Goal: Information Seeking & Learning: Learn about a topic

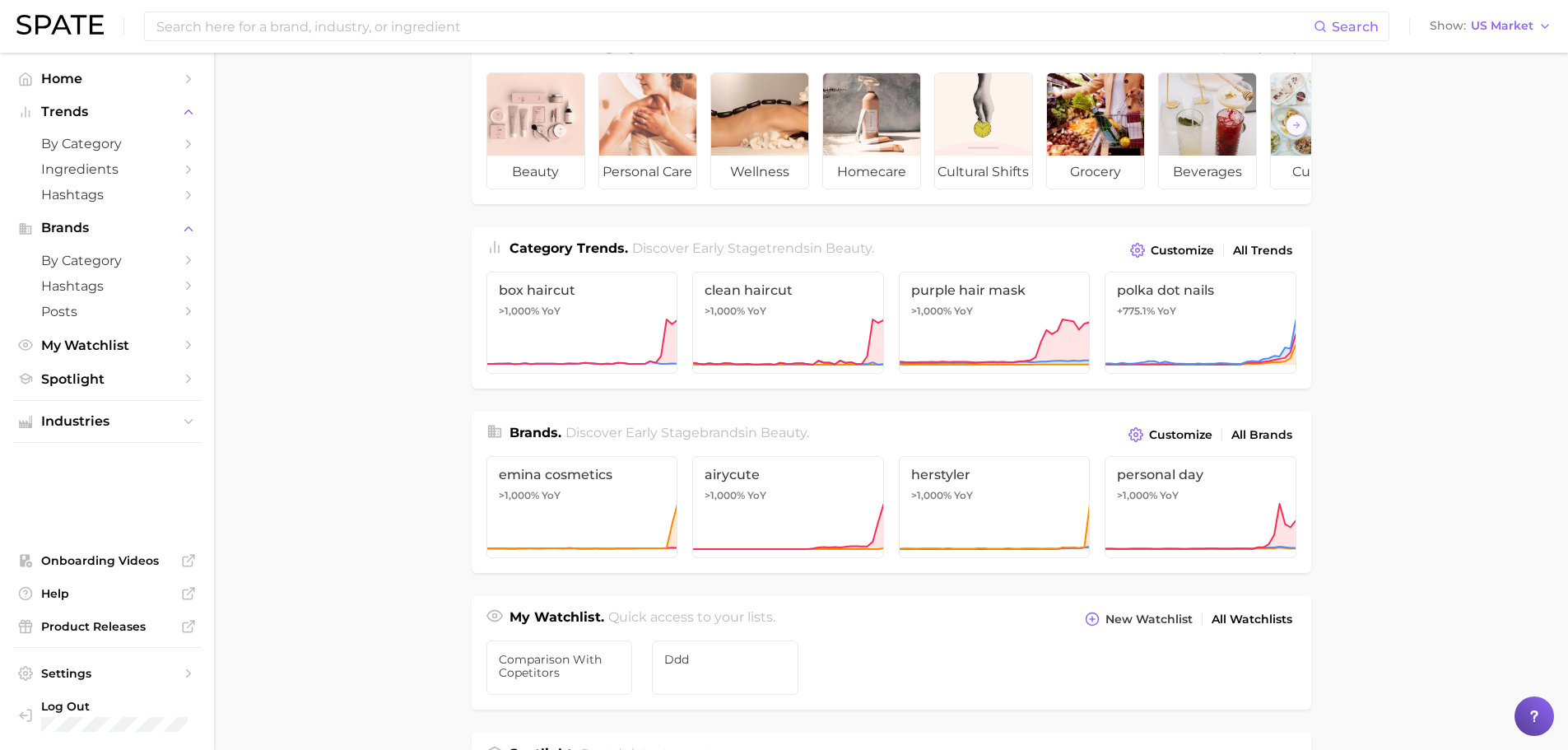
scroll to position [82, 0]
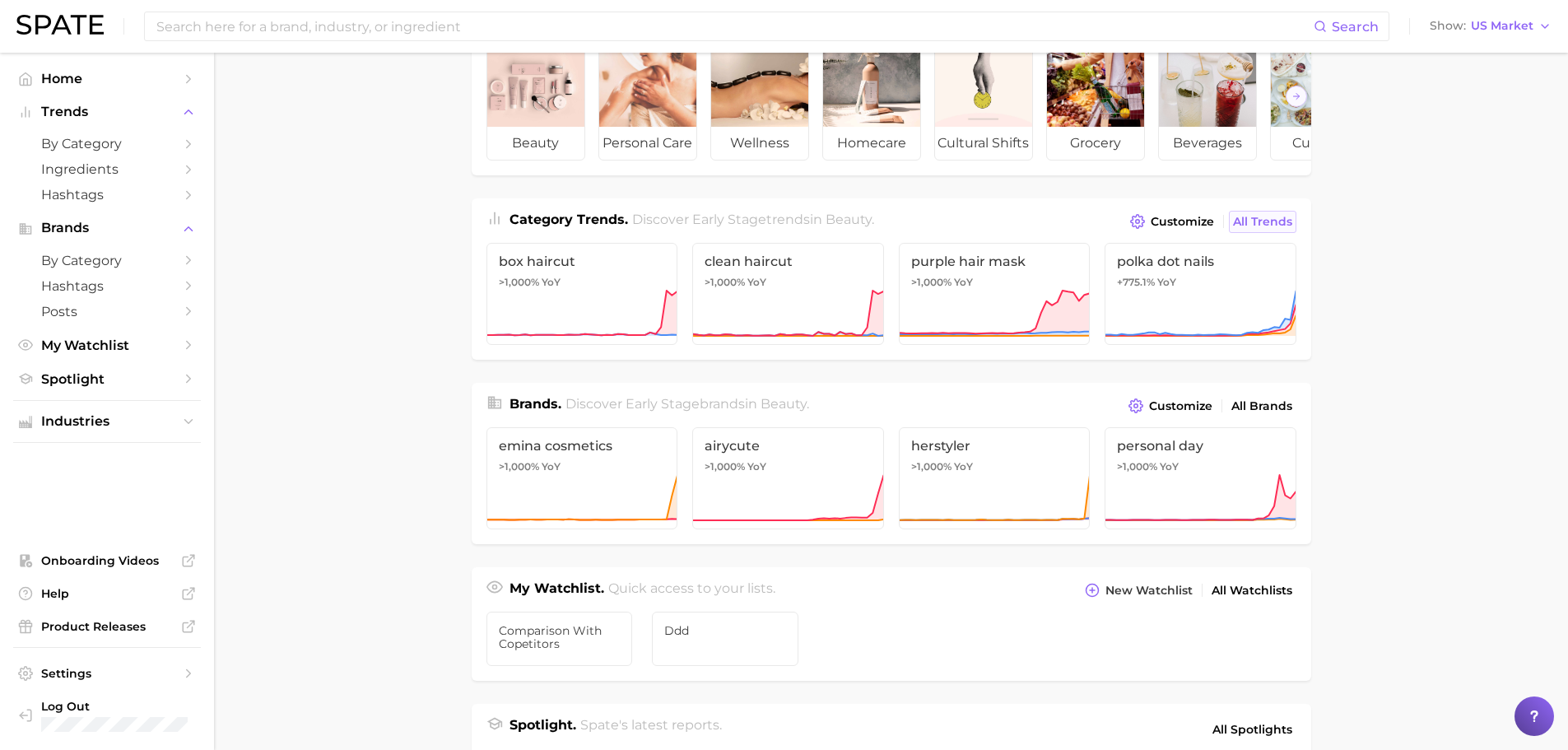
click at [1250, 229] on span "All Trends" at bounding box center [1263, 222] width 59 height 14
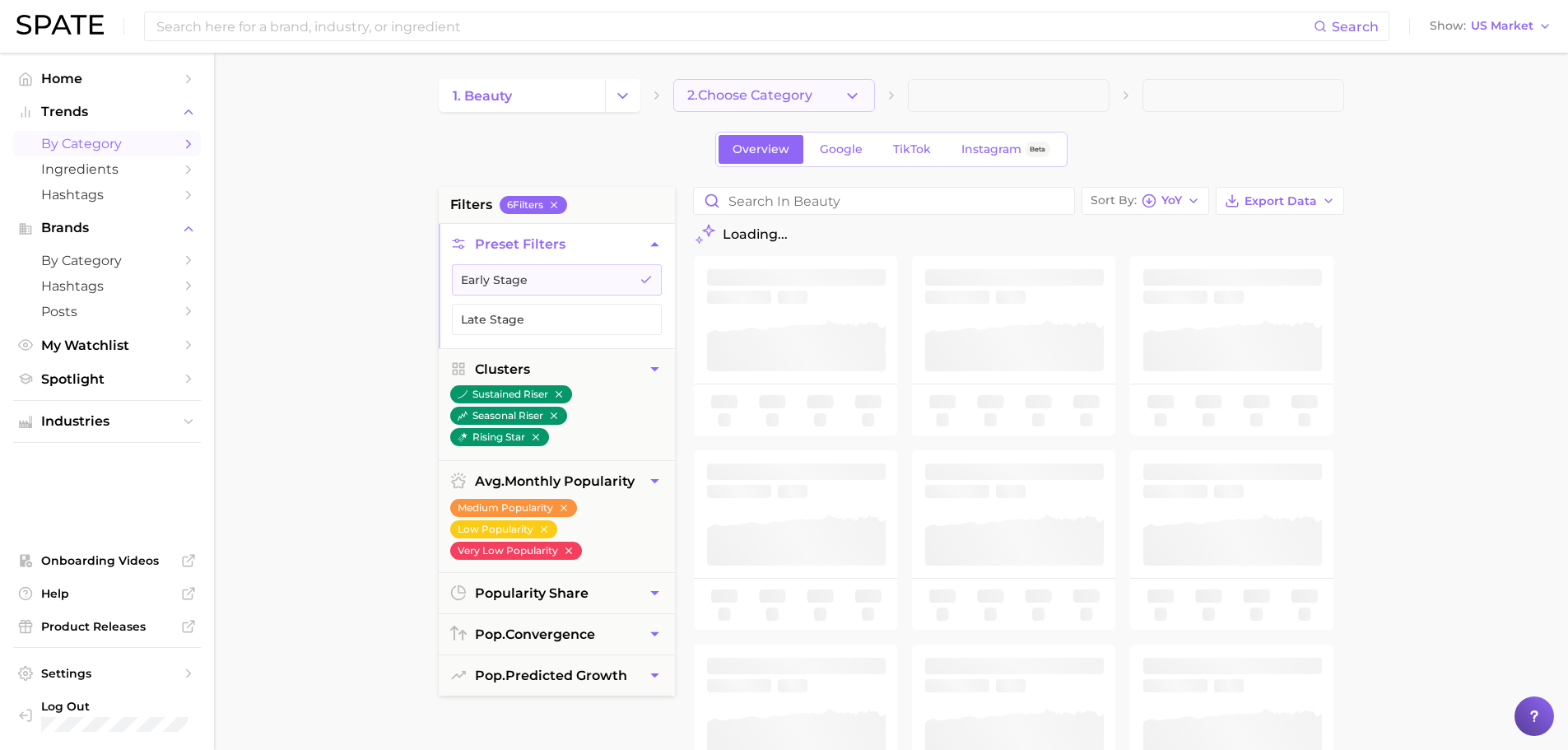
click at [826, 86] on button "2. Choose Category" at bounding box center [773, 95] width 201 height 33
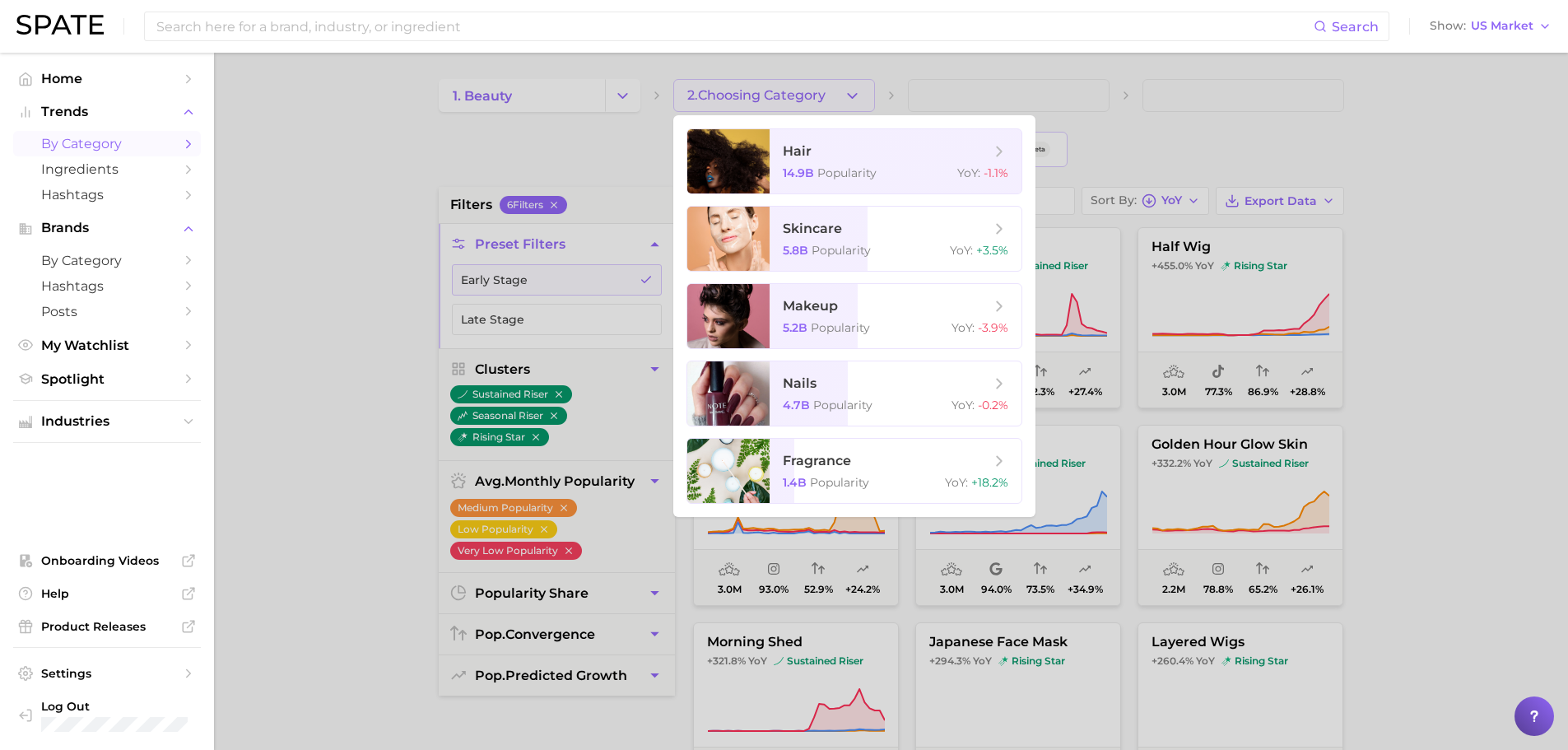
click at [881, 277] on ul "hair 14.9b Popularity YoY : -1.1% skincare 5.8b Popularity YoY : +3.5% makeup 5…" at bounding box center [853, 315] width 362 height 401
click at [883, 246] on div "5.8b Popularity YoY : +3.5%" at bounding box center [896, 250] width 226 height 15
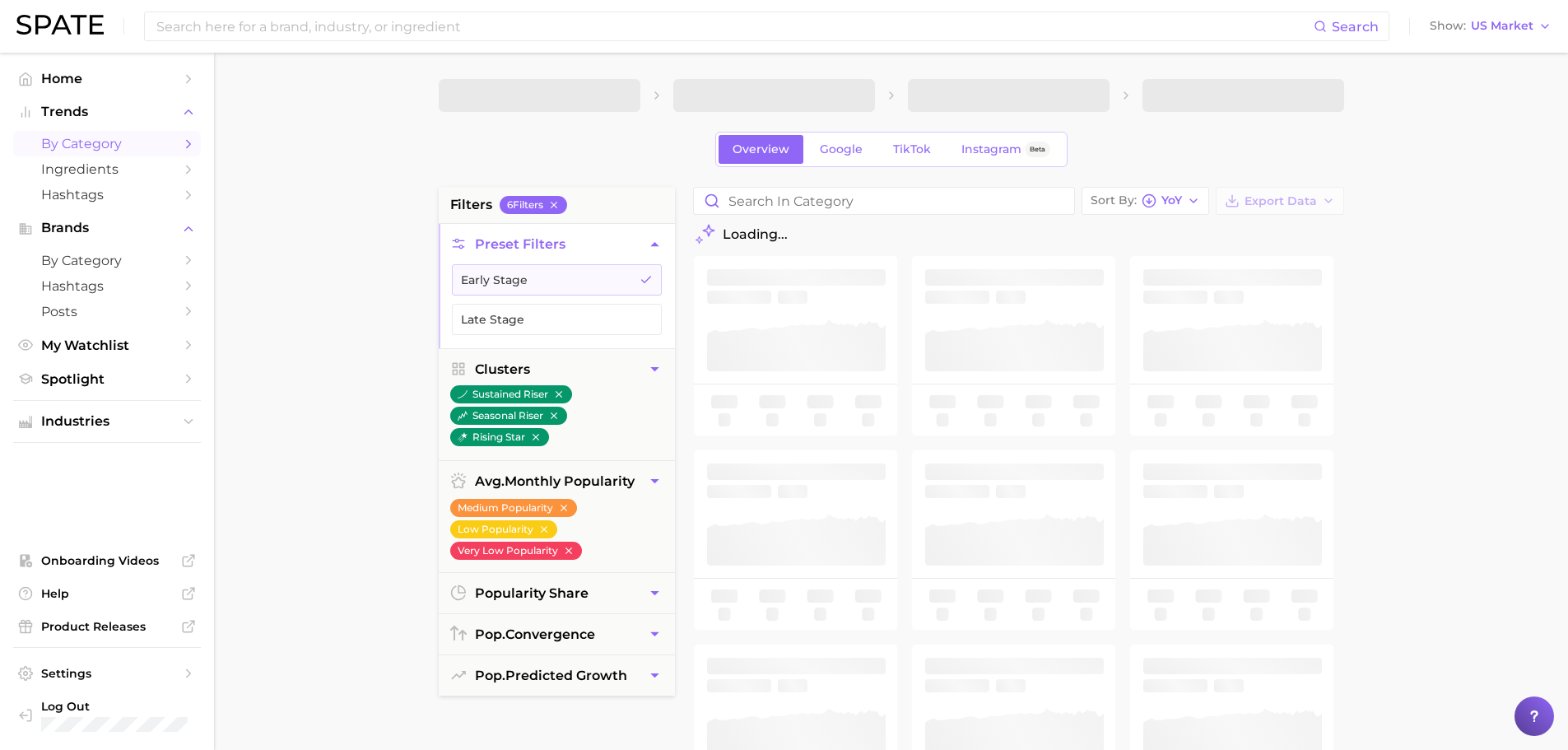
click at [1491, 284] on main "Overview Google TikTok Instagram Beta filters 6 Filter s Preset Filters Early S…" at bounding box center [891, 677] width 1354 height 1248
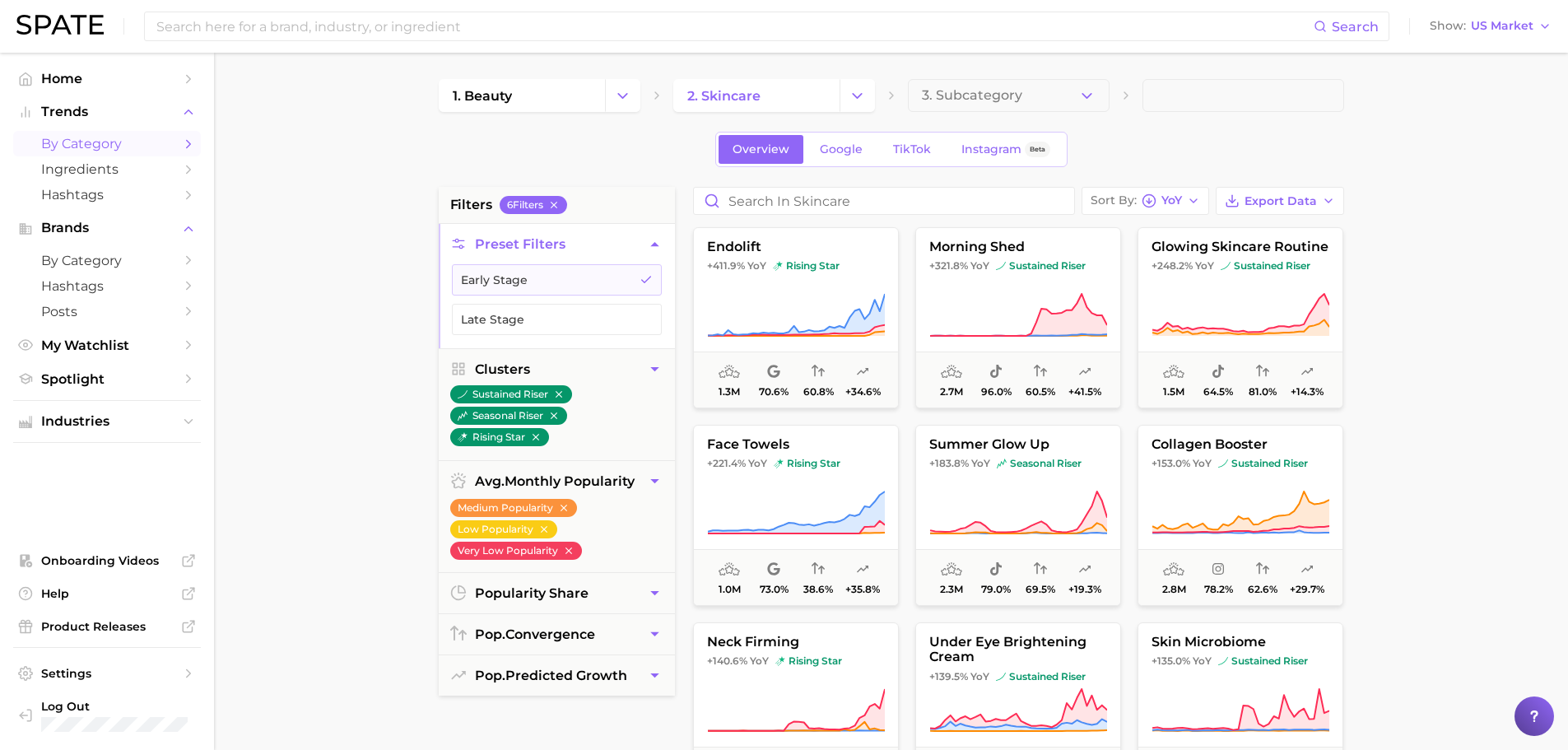
click at [1433, 394] on main "1. beauty 2. skincare 3. Subcategory Overview Google TikTok Instagram Beta filt…" at bounding box center [891, 677] width 1354 height 1248
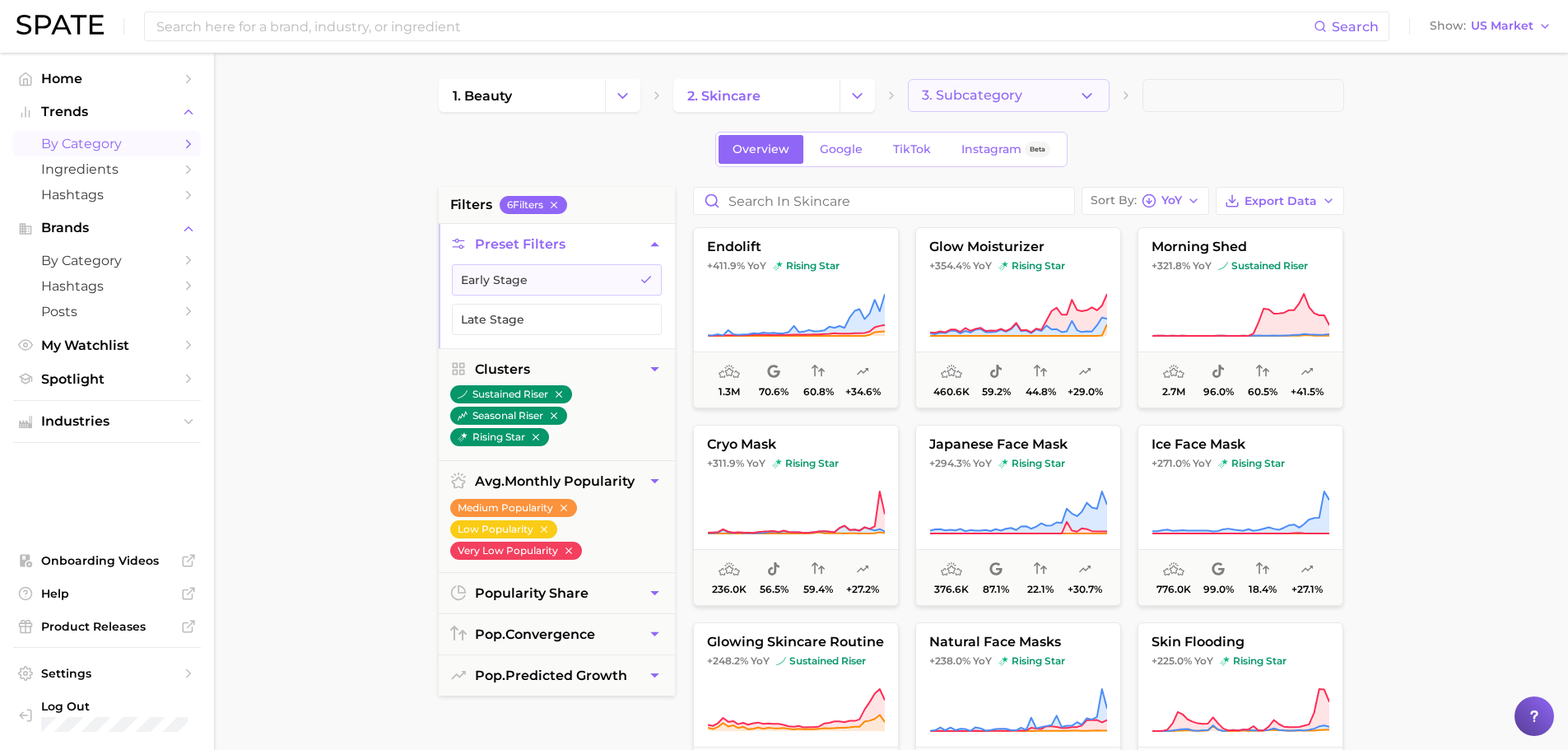
click at [959, 99] on span "3. Subcategory" at bounding box center [971, 95] width 100 height 15
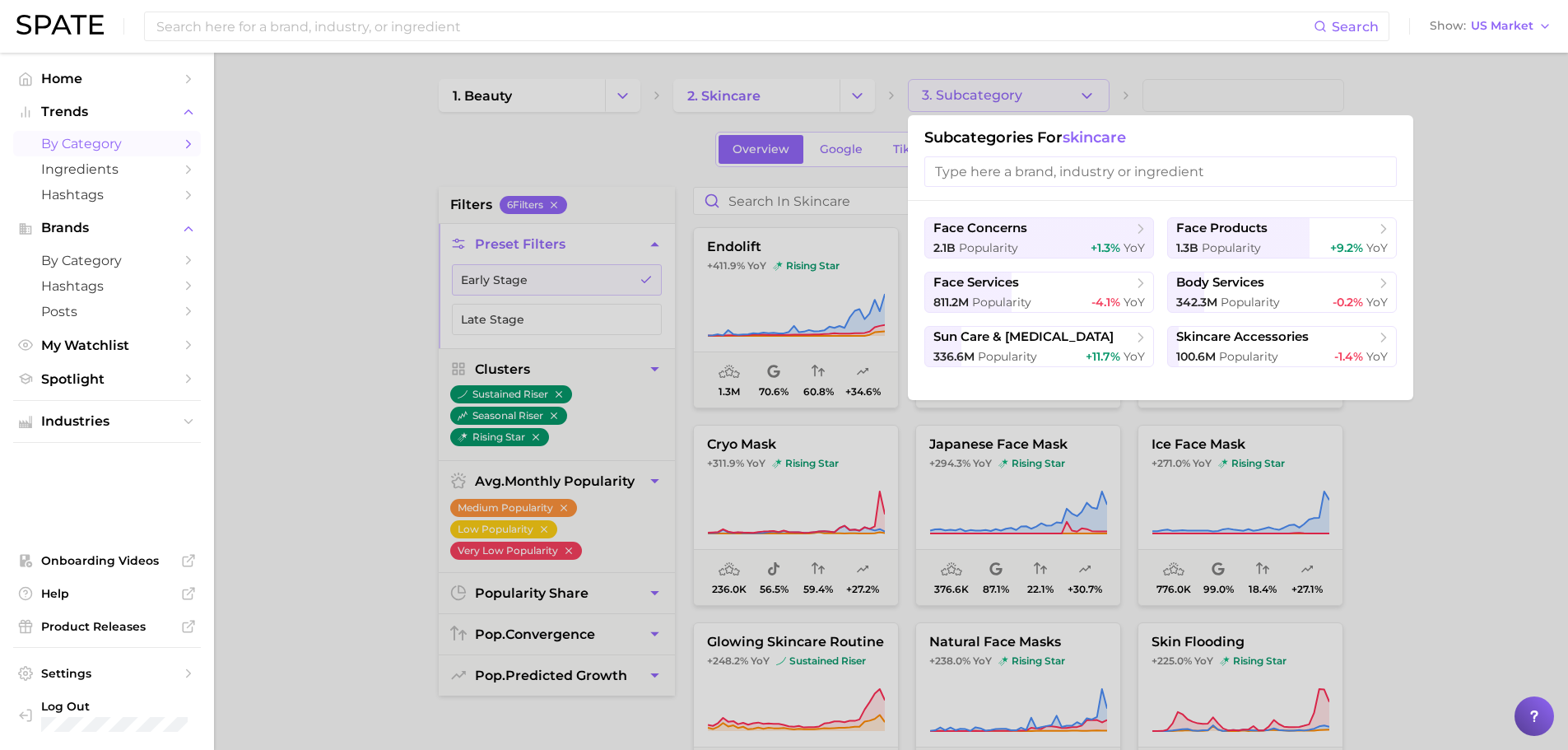
click at [1461, 306] on div at bounding box center [784, 375] width 1568 height 750
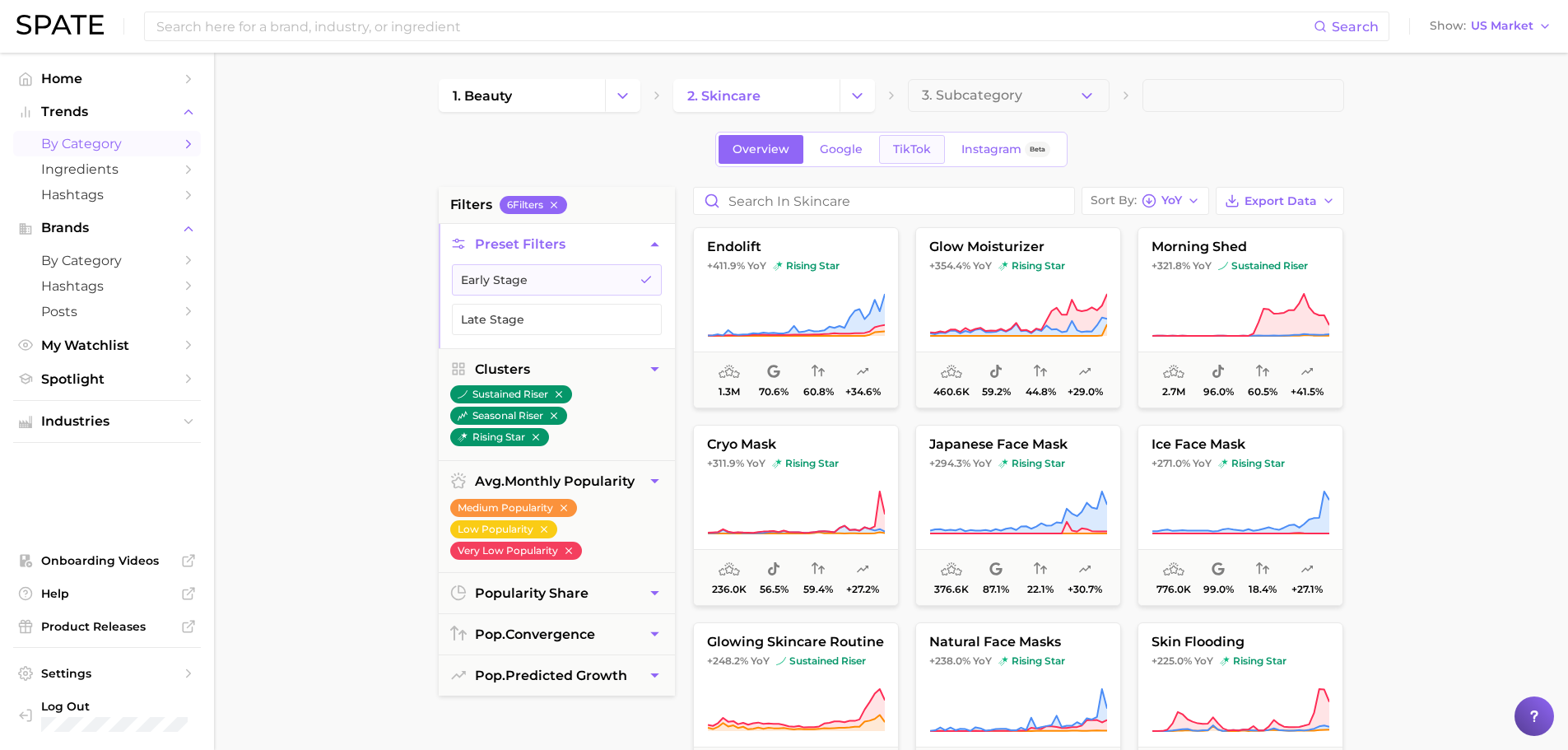
click at [886, 144] on link "TikTok" at bounding box center [912, 149] width 65 height 29
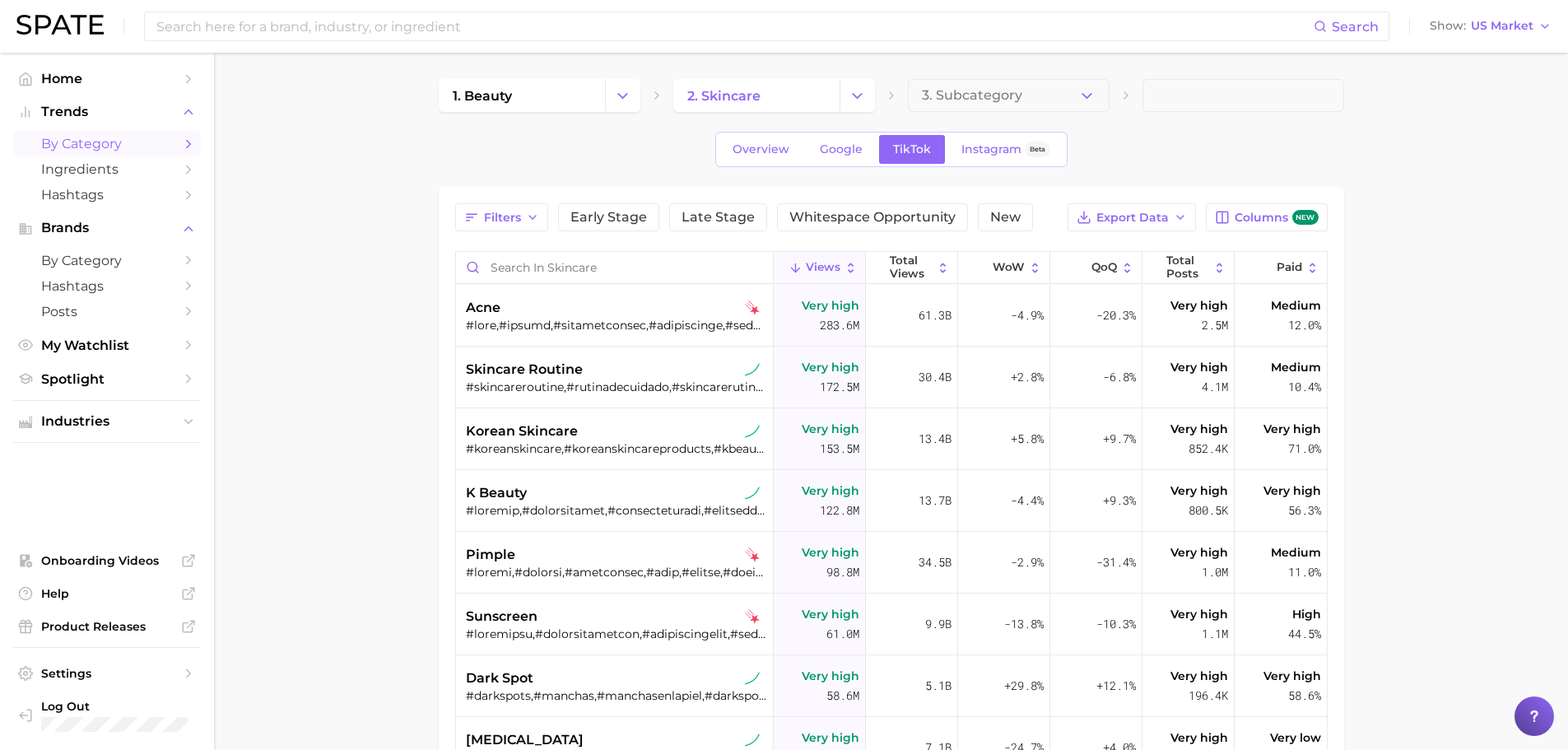
drag, startPoint x: 158, startPoint y: 352, endPoint x: 196, endPoint y: 325, distance: 46.6
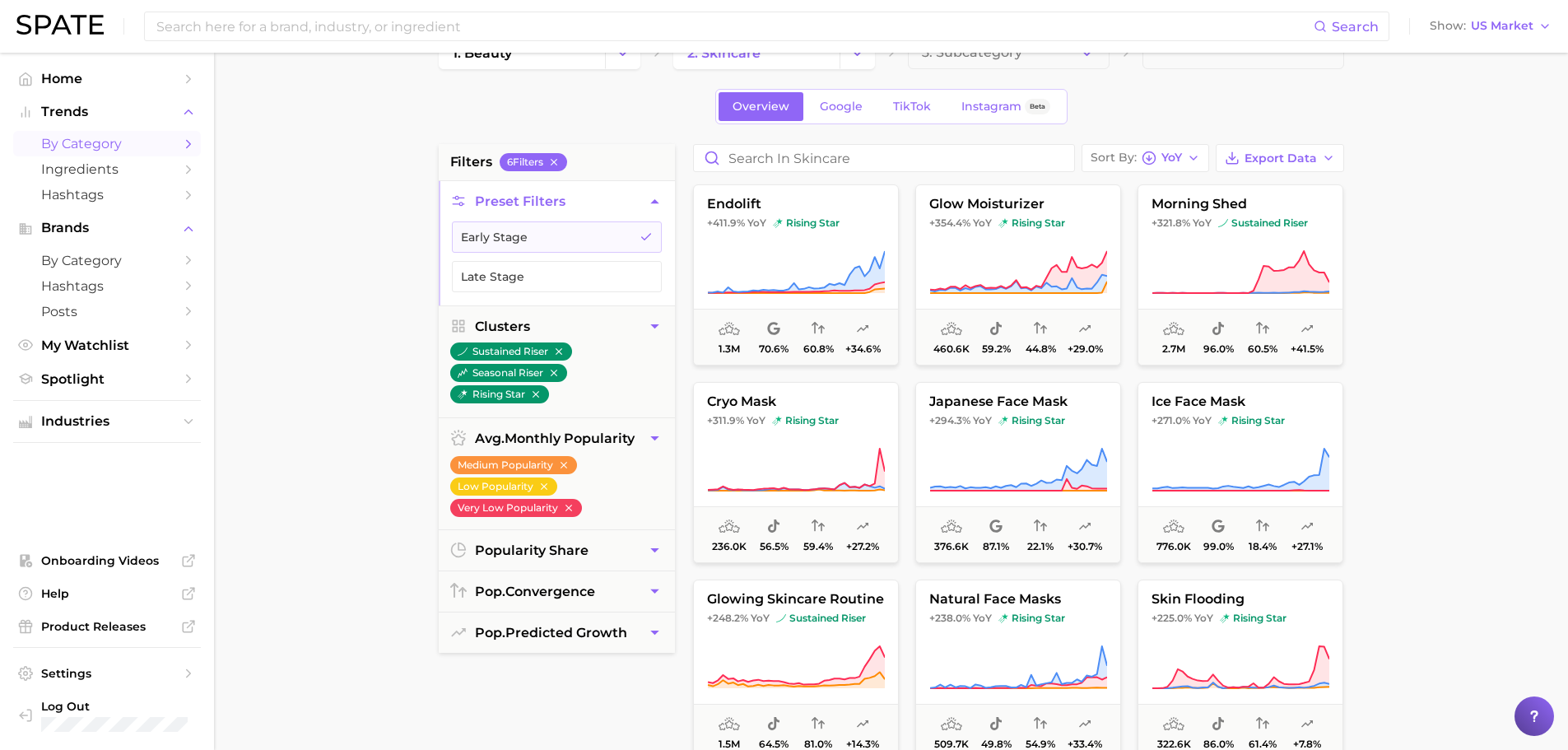
scroll to position [82, 0]
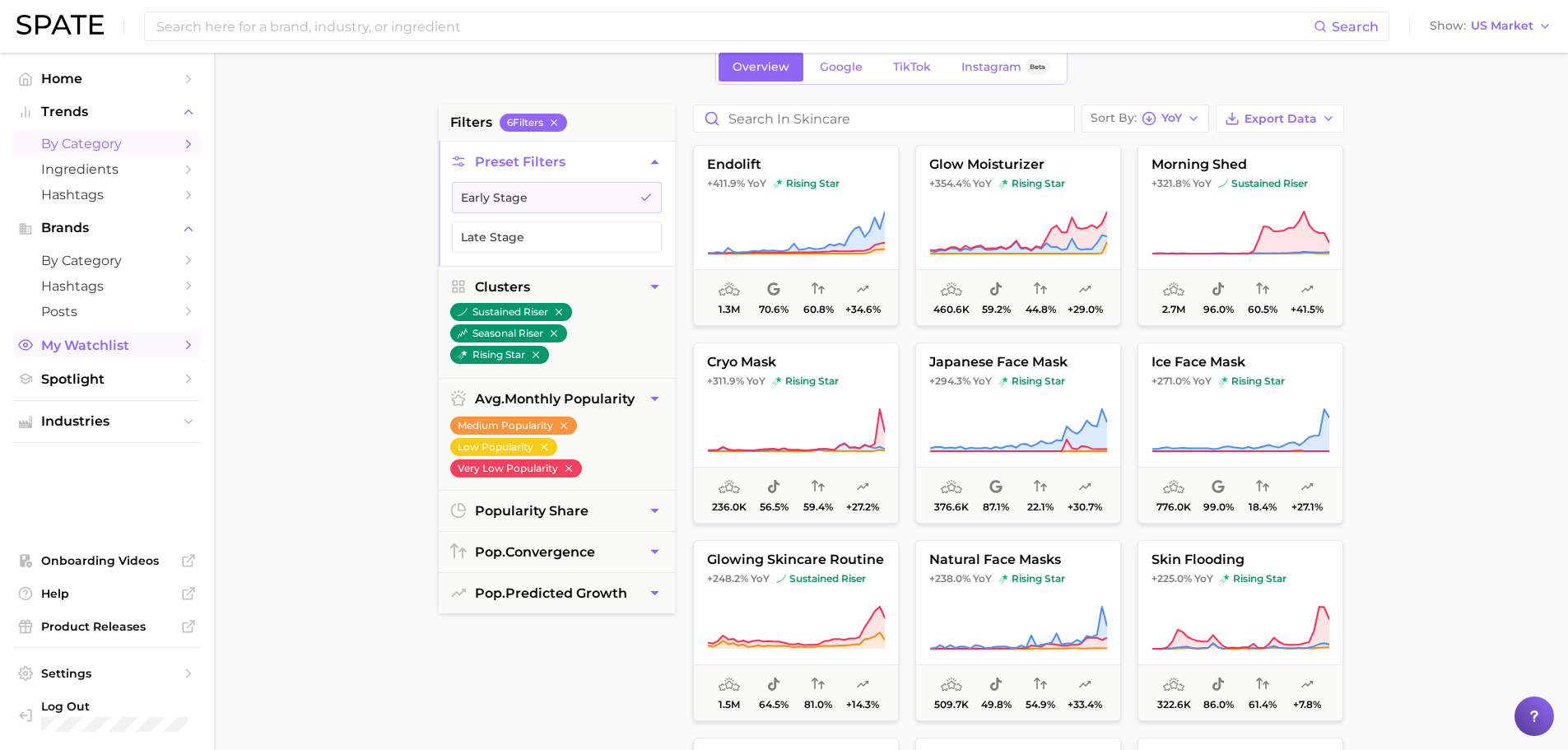
click at [125, 353] on link "My Watchlist" at bounding box center [106, 346] width 187 height 26
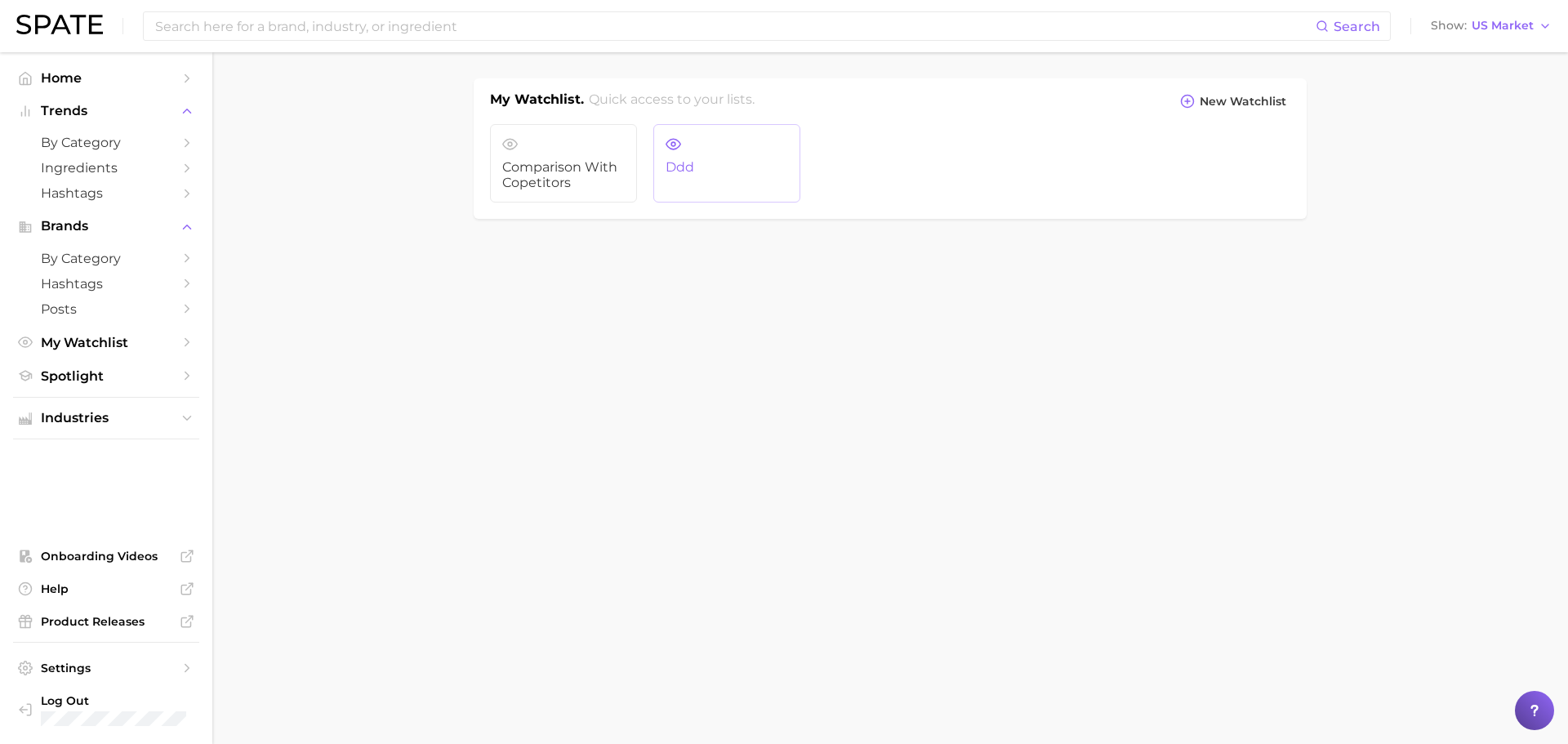
click at [759, 151] on link "ddd" at bounding box center [726, 163] width 146 height 79
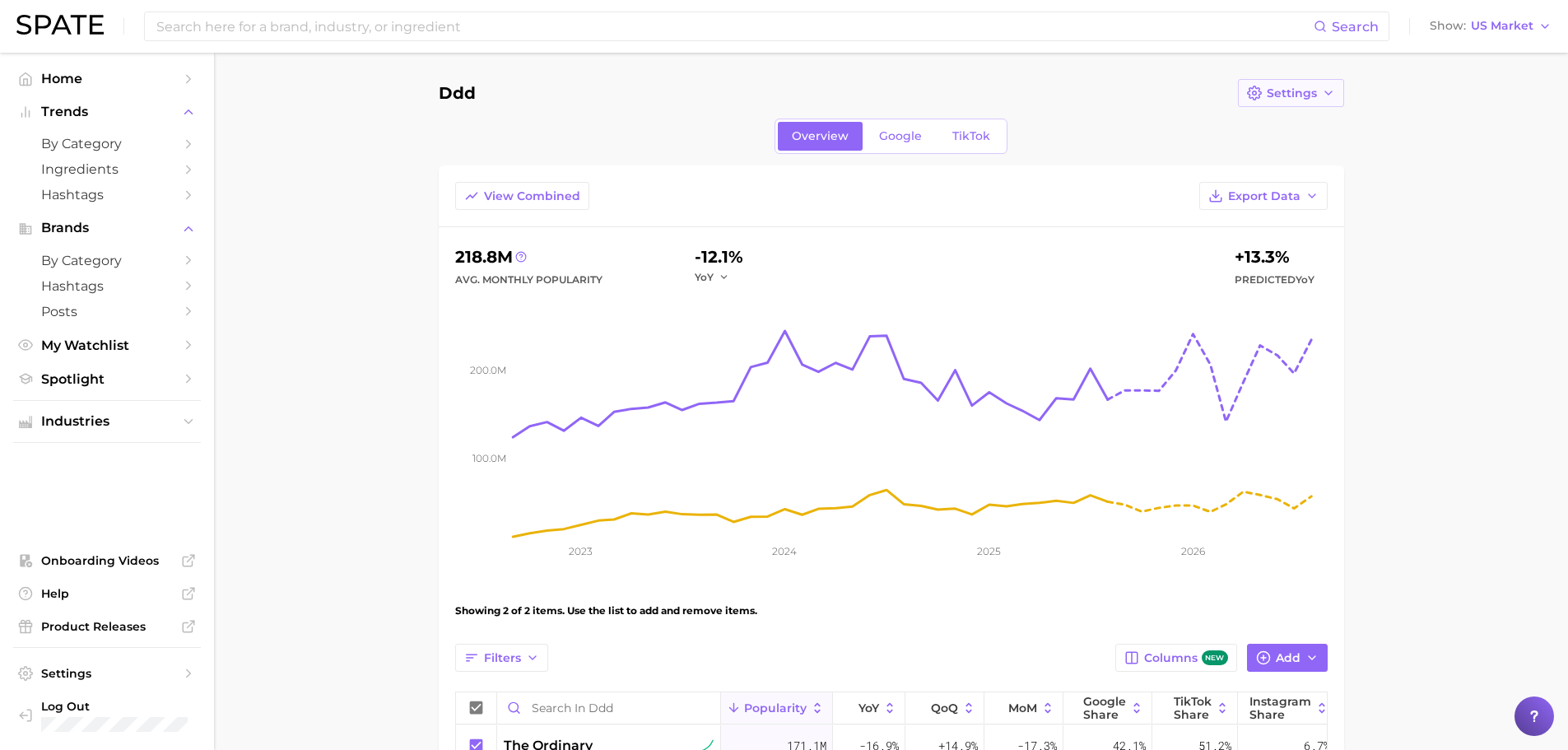
click at [1308, 90] on span "Settings" at bounding box center [1291, 93] width 51 height 14
click at [1303, 181] on span "Delete" at bounding box center [1286, 184] width 41 height 14
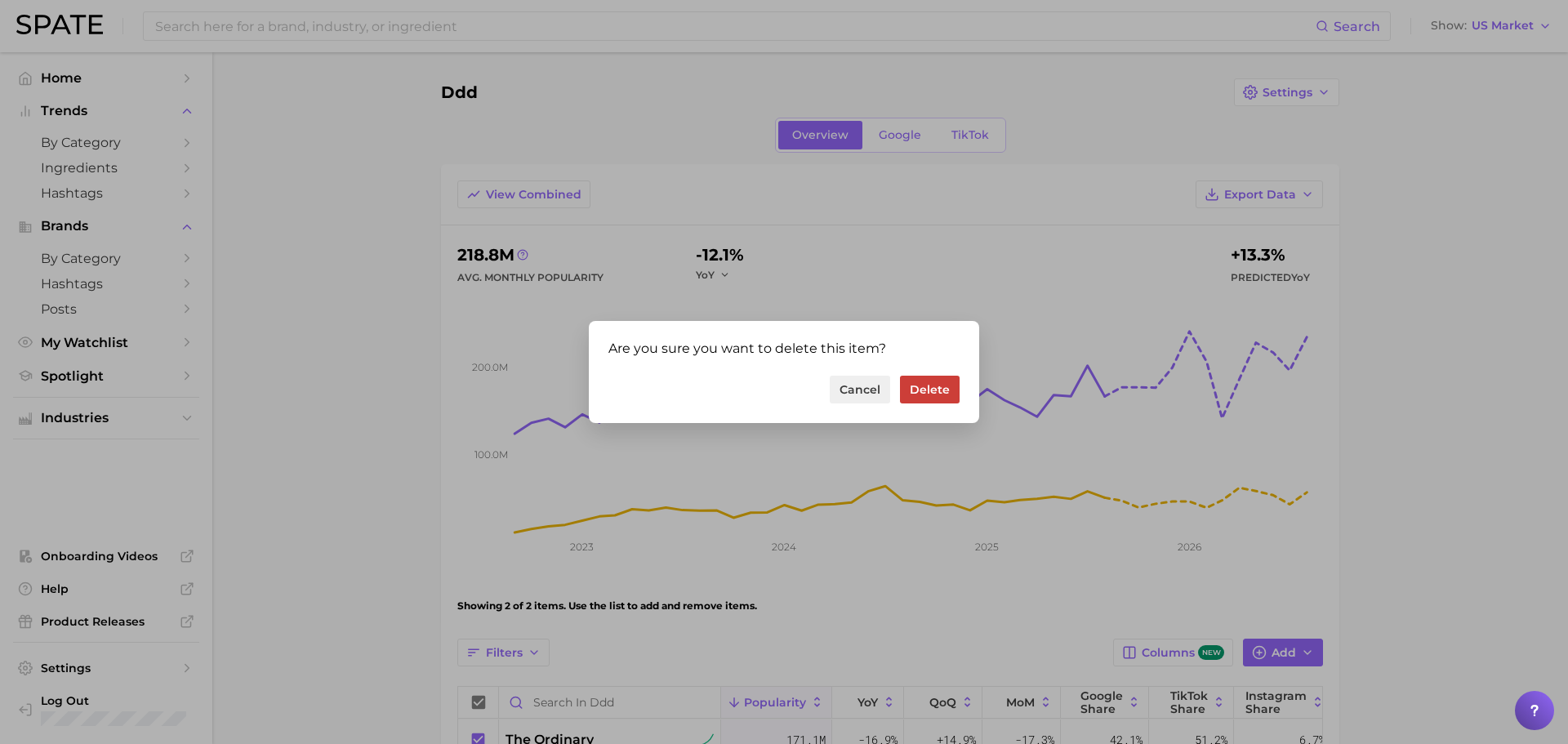
click at [932, 386] on button "Delete" at bounding box center [929, 389] width 60 height 28
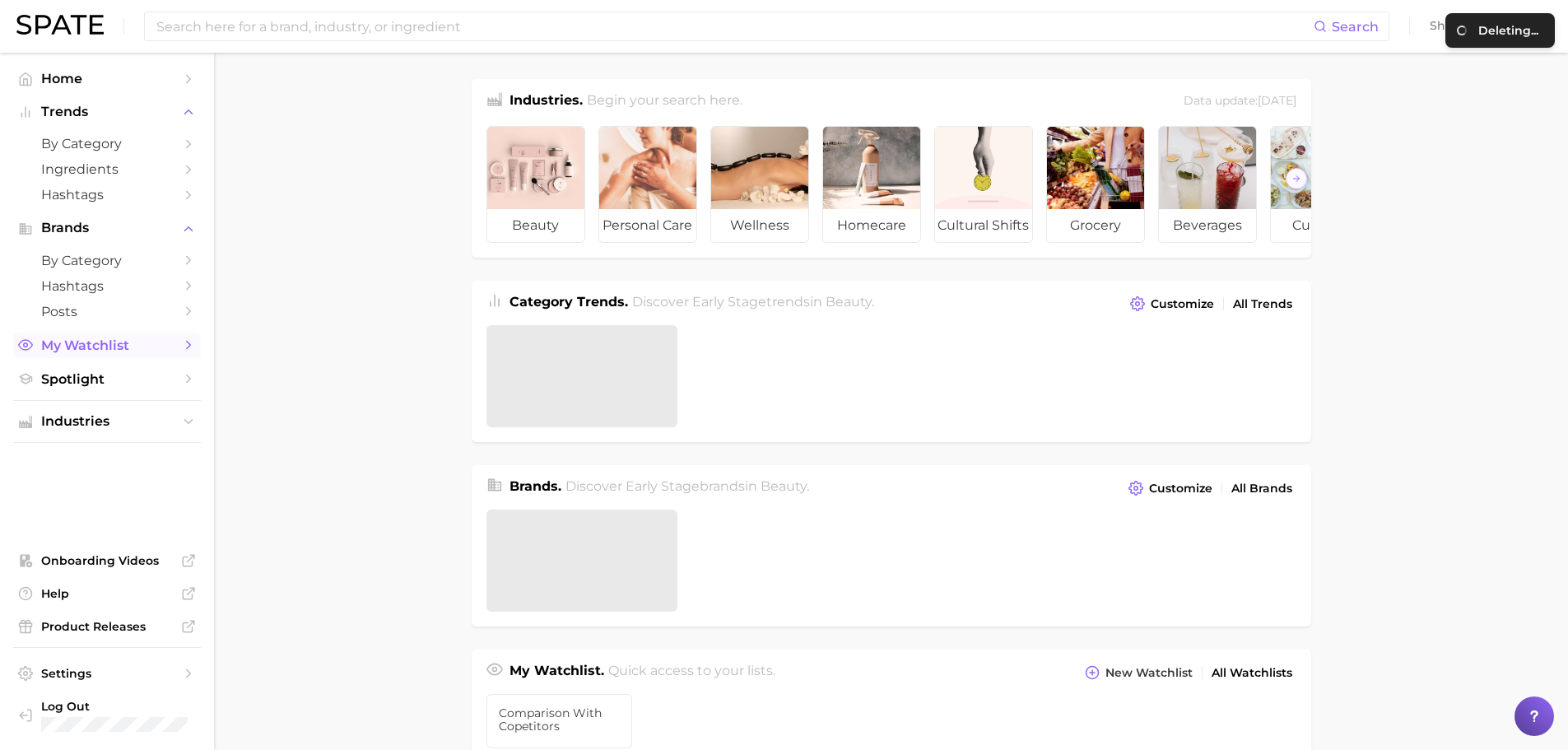
click at [115, 352] on span "My Watchlist" at bounding box center [107, 346] width 132 height 16
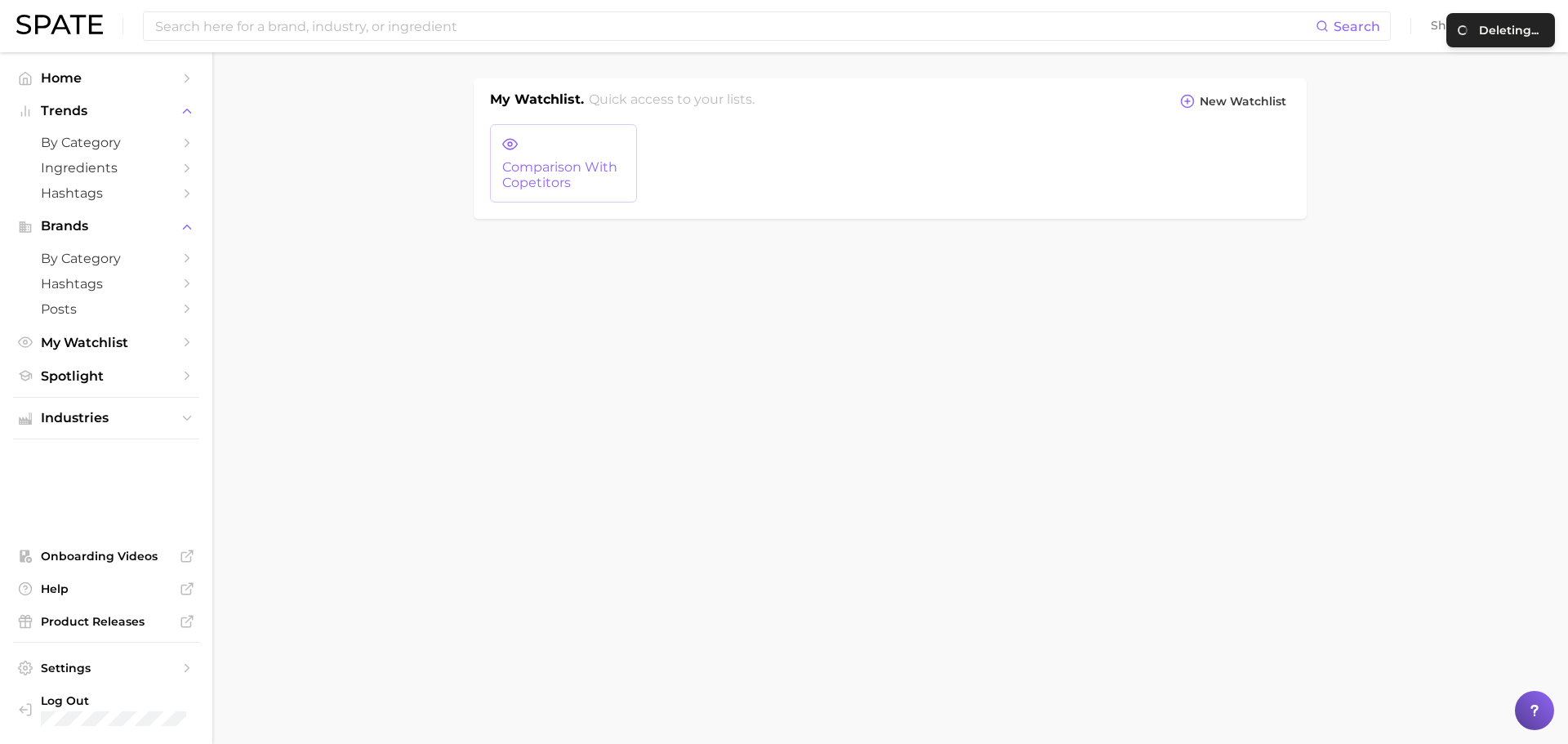
click at [585, 149] on link "comparison with copetitors" at bounding box center [562, 163] width 146 height 79
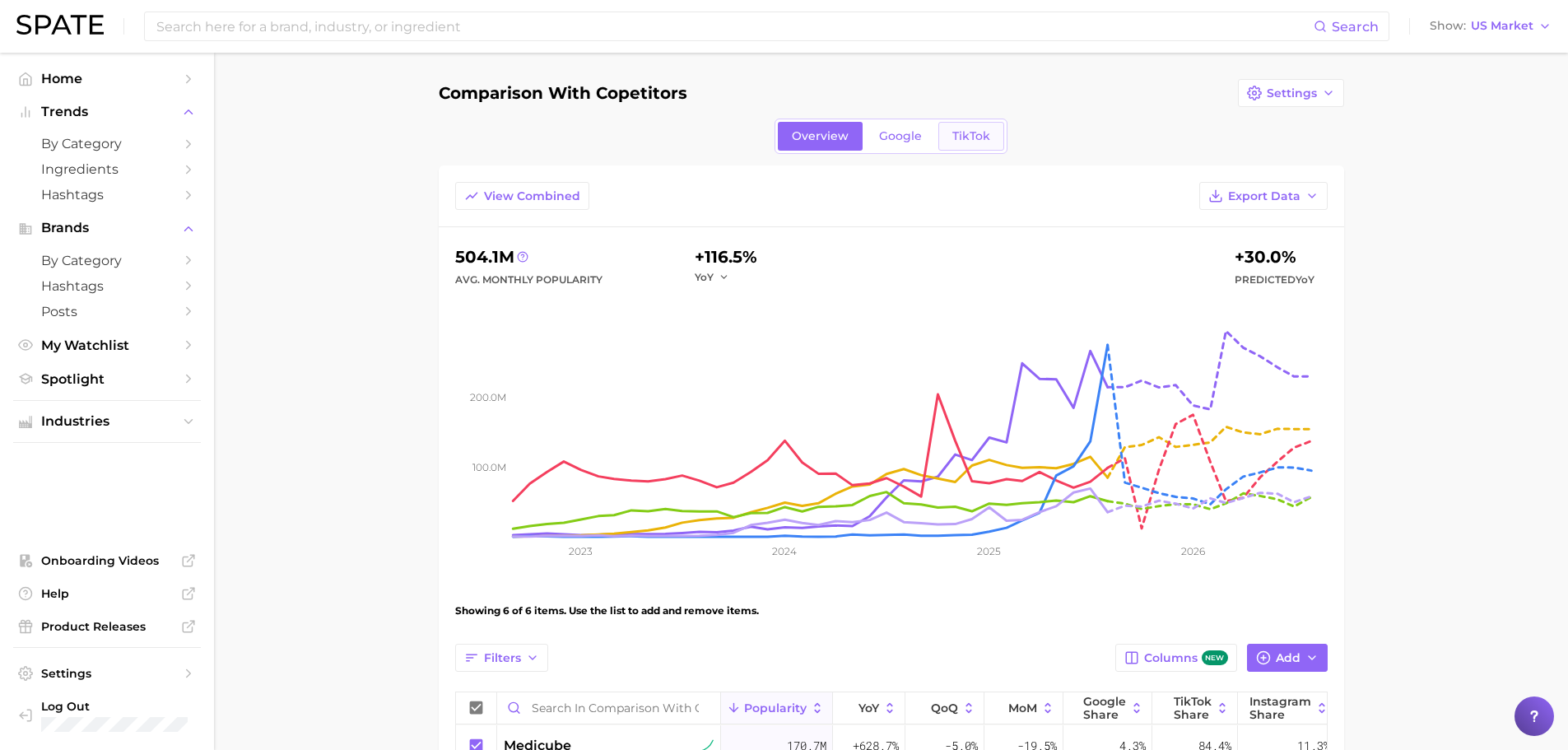
click at [961, 145] on link "TikTok" at bounding box center [971, 136] width 65 height 29
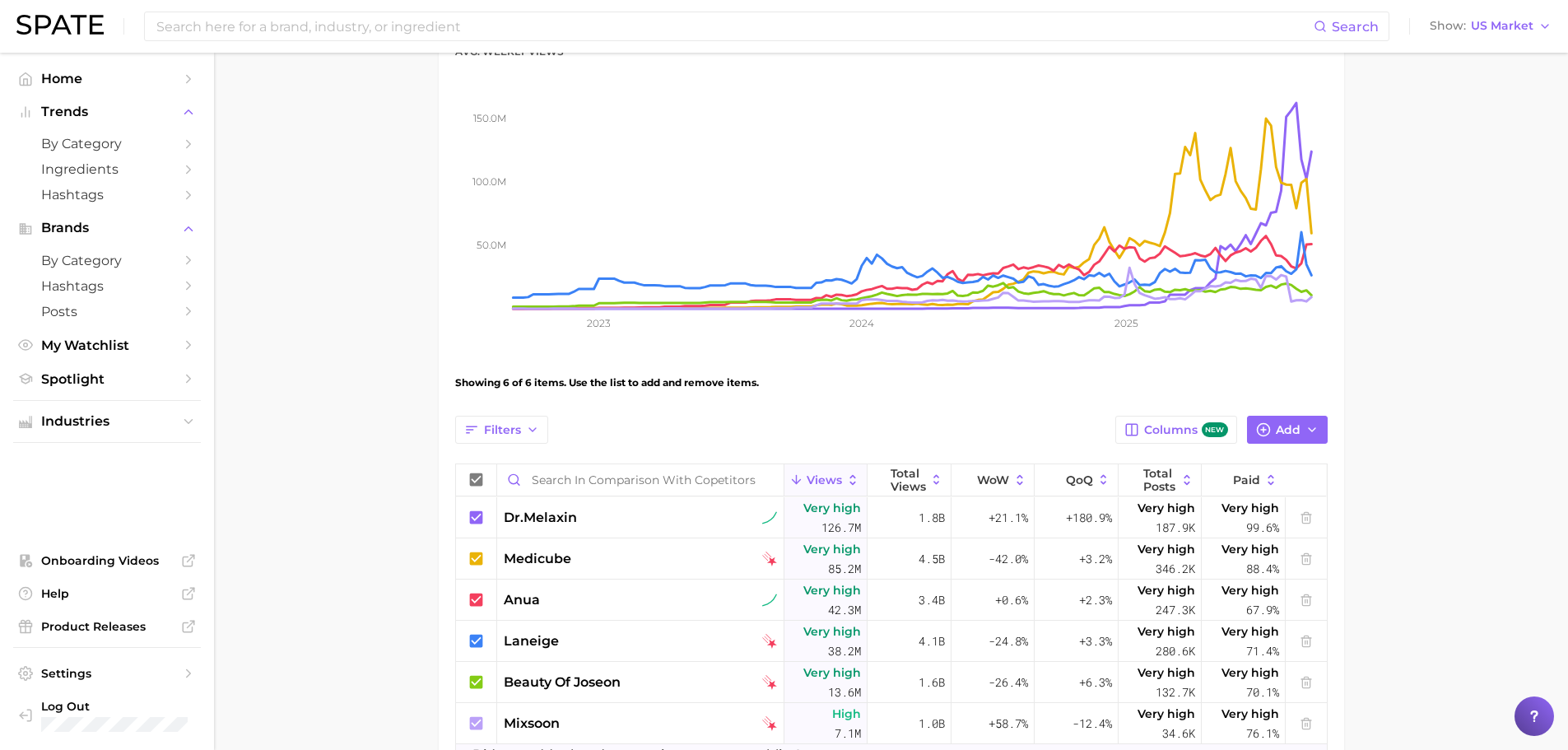
scroll to position [247, 0]
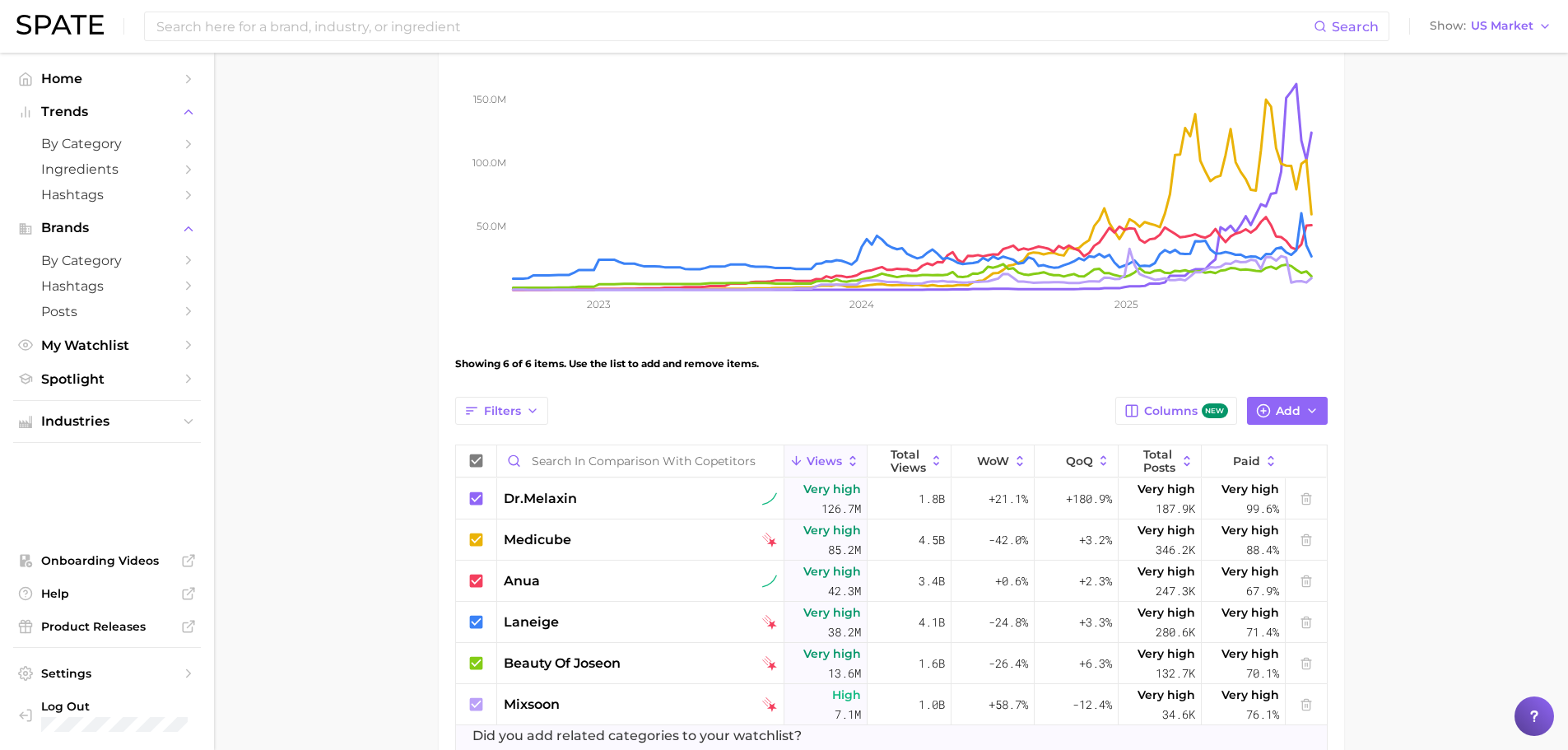
click at [1519, 576] on main "comparison with copetitors Settings Overview Google TikTok View Combined Export…" at bounding box center [891, 336] width 1354 height 1060
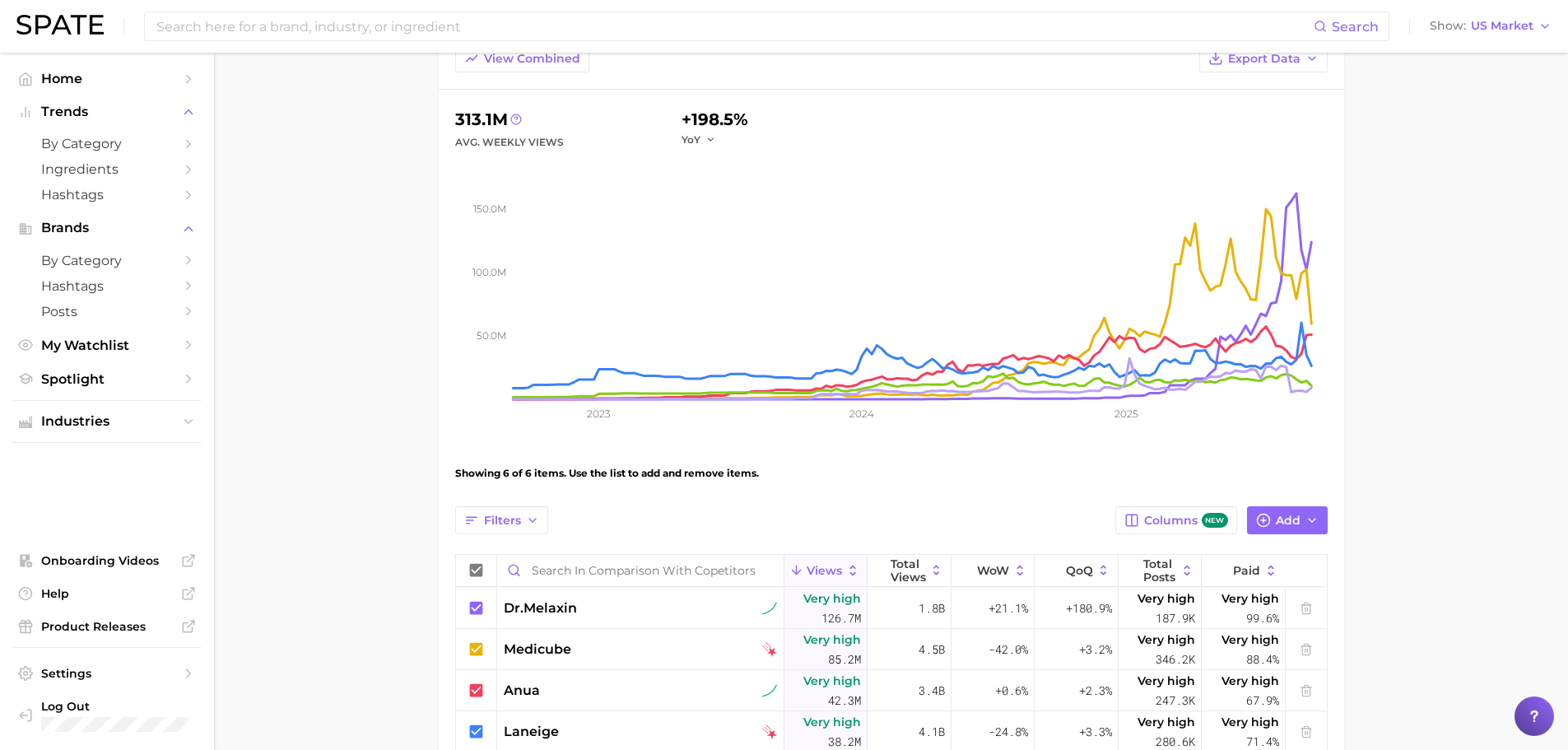
scroll to position [0, 0]
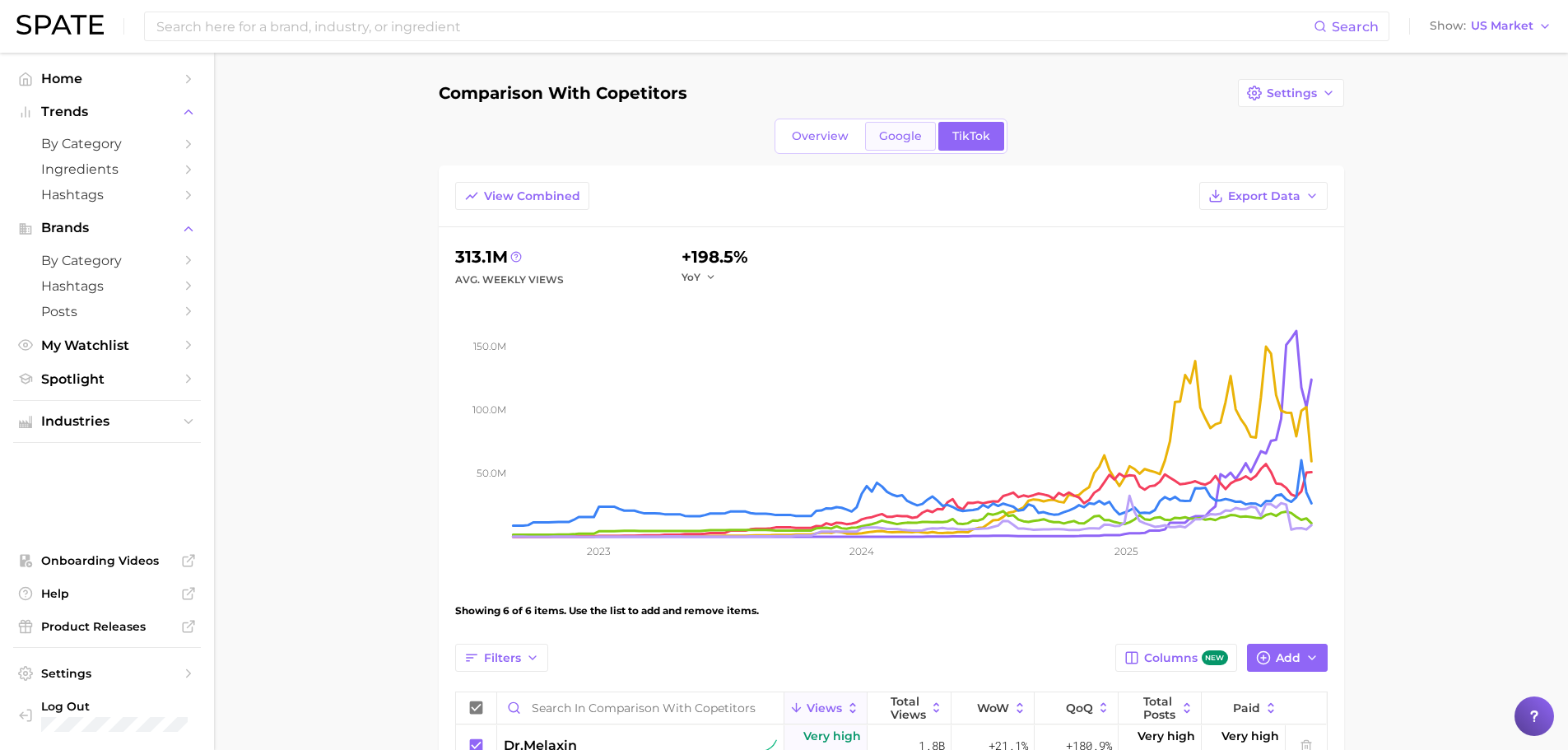
click at [883, 130] on span "Google" at bounding box center [900, 136] width 43 height 14
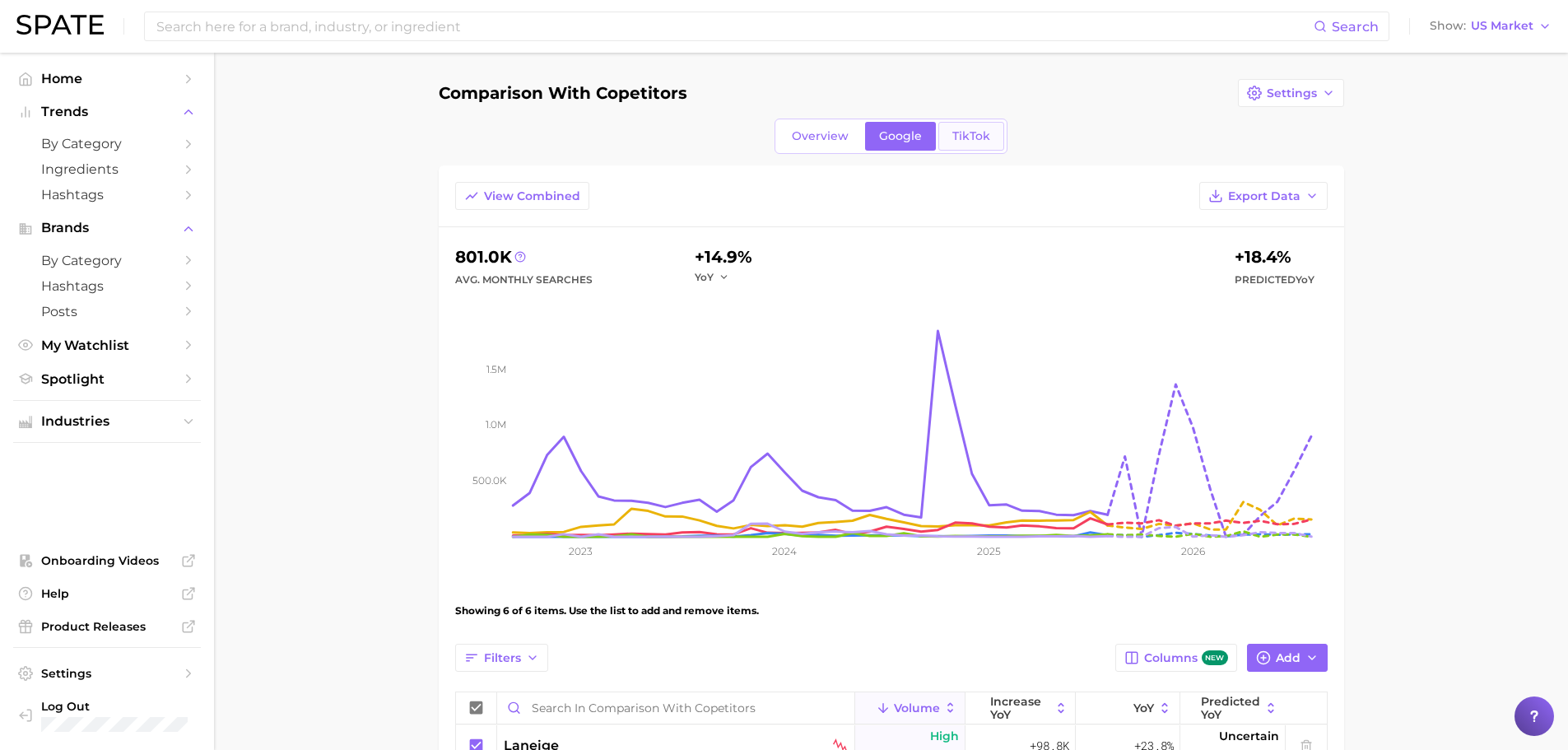
click at [969, 134] on span "TikTok" at bounding box center [971, 136] width 38 height 14
